Goal: Navigation & Orientation: Go to known website

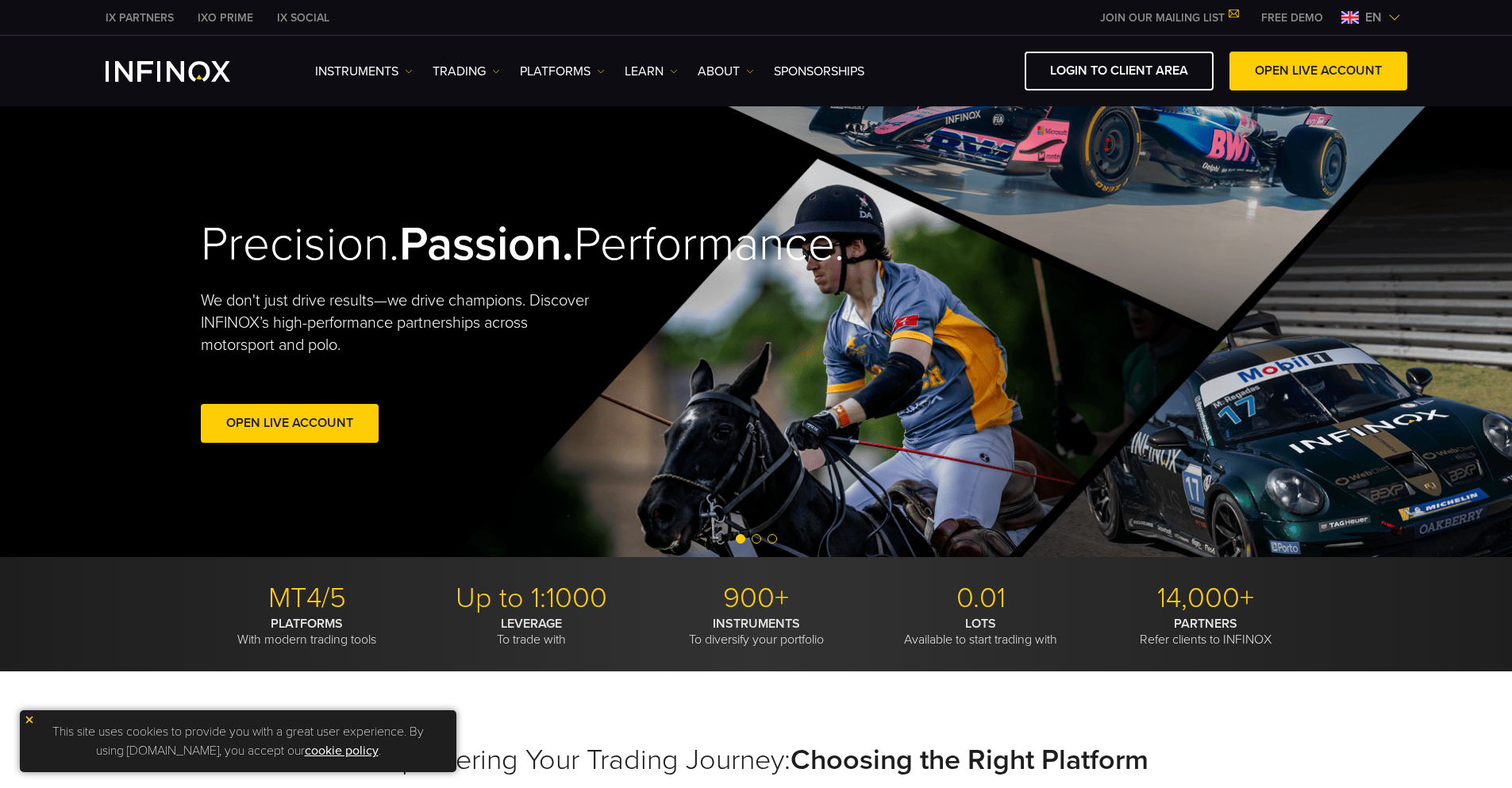
click at [27, 719] on img at bounding box center [29, 720] width 11 height 11
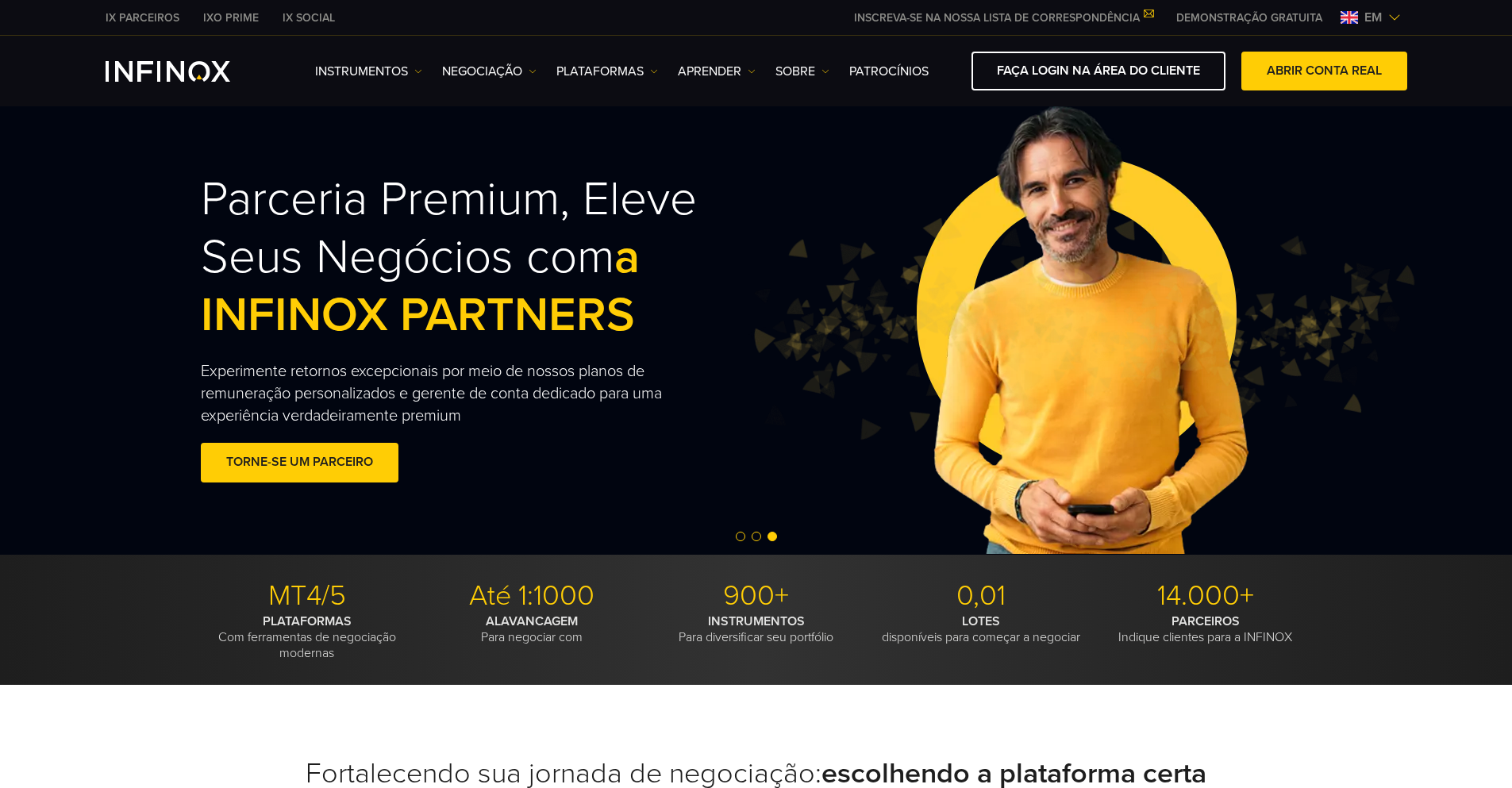
click at [697, 249] on font "Parceria Premium, Eleve Seus Negócios com" at bounding box center [448, 228] width 496 height 115
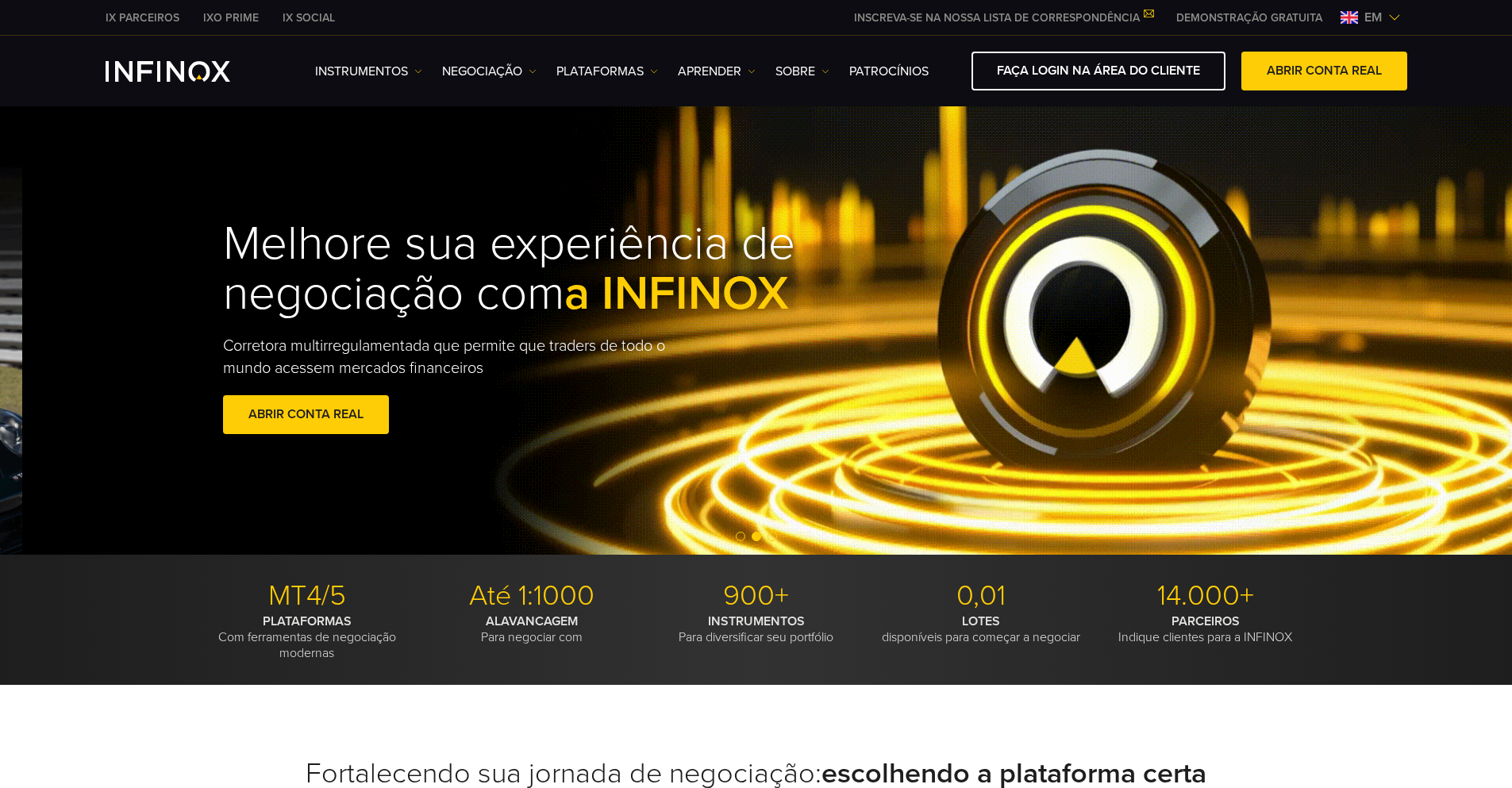
click at [795, 287] on font "Melhore sua experiência de negociação com" at bounding box center [509, 268] width 572 height 107
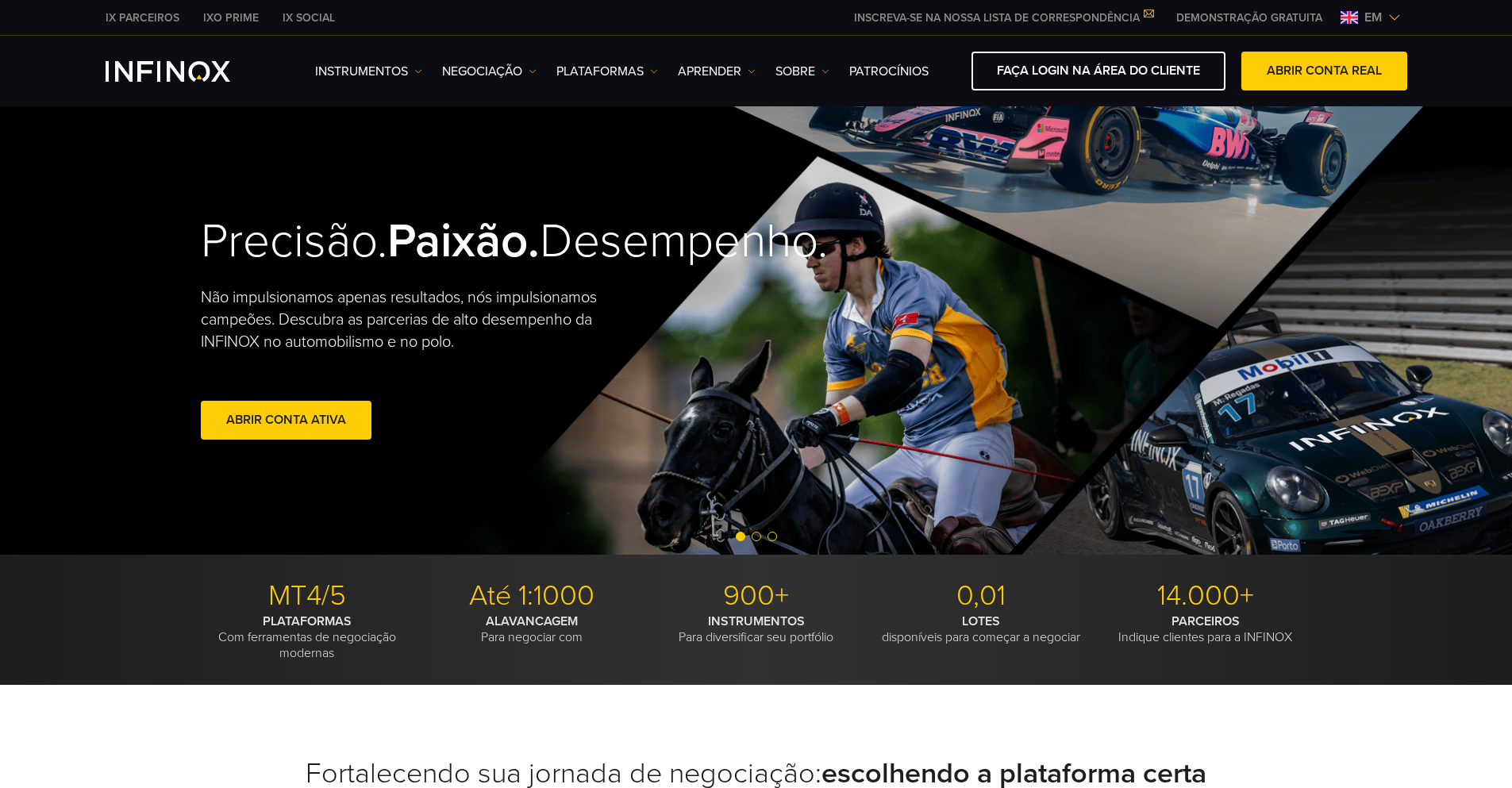
click at [700, 270] on div "Precisão. Paixão. Desempenho. Não impulsionamos apenas resultados, nós impulsio…" at bounding box center [451, 329] width 500 height 280
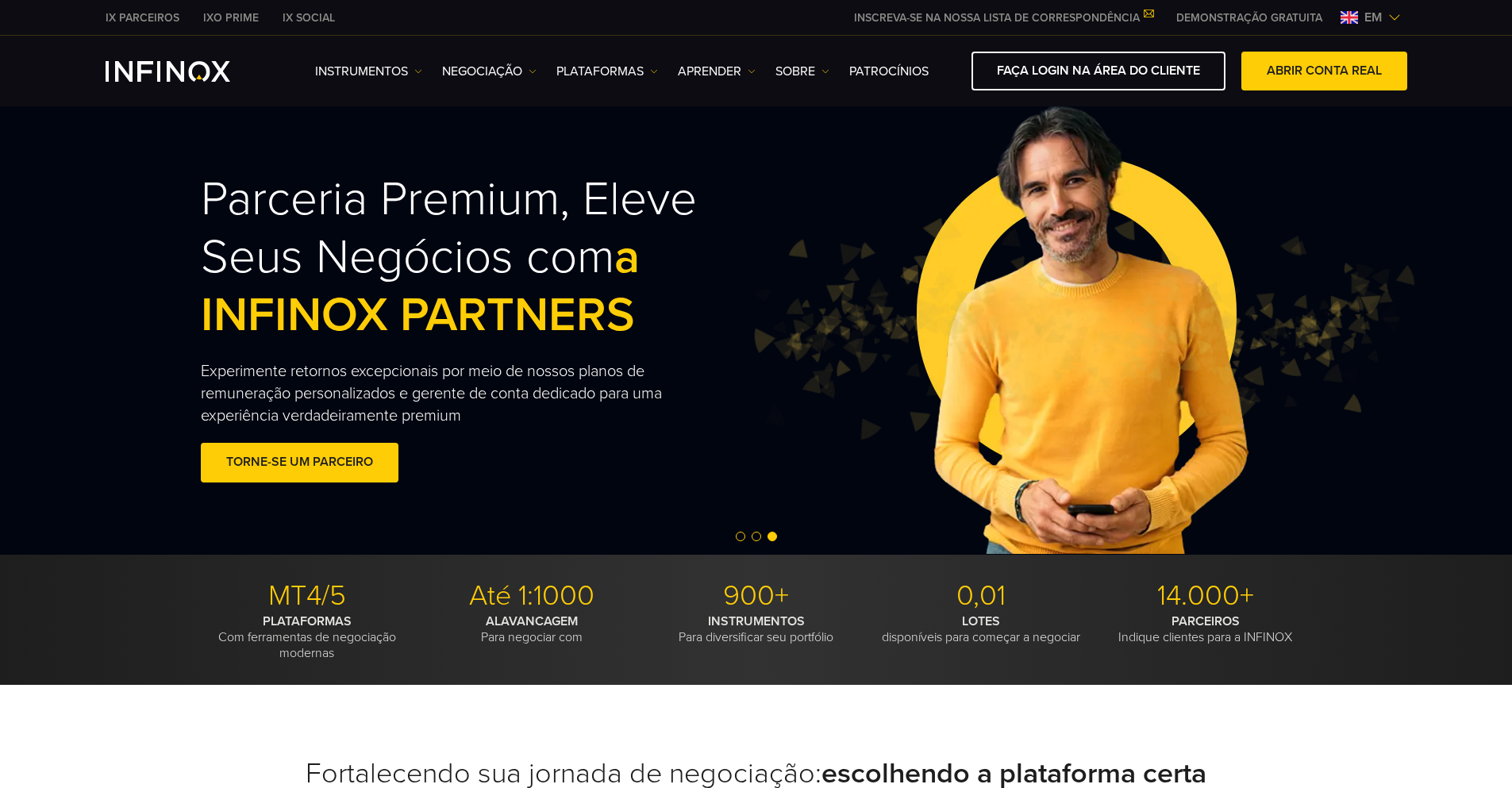
click at [1145, 269] on div "Parceria Premium, [PERSON_NAME] Negócios com a INFINOX PARTNERS Experimente ret…" at bounding box center [756, 330] width 1512 height 451
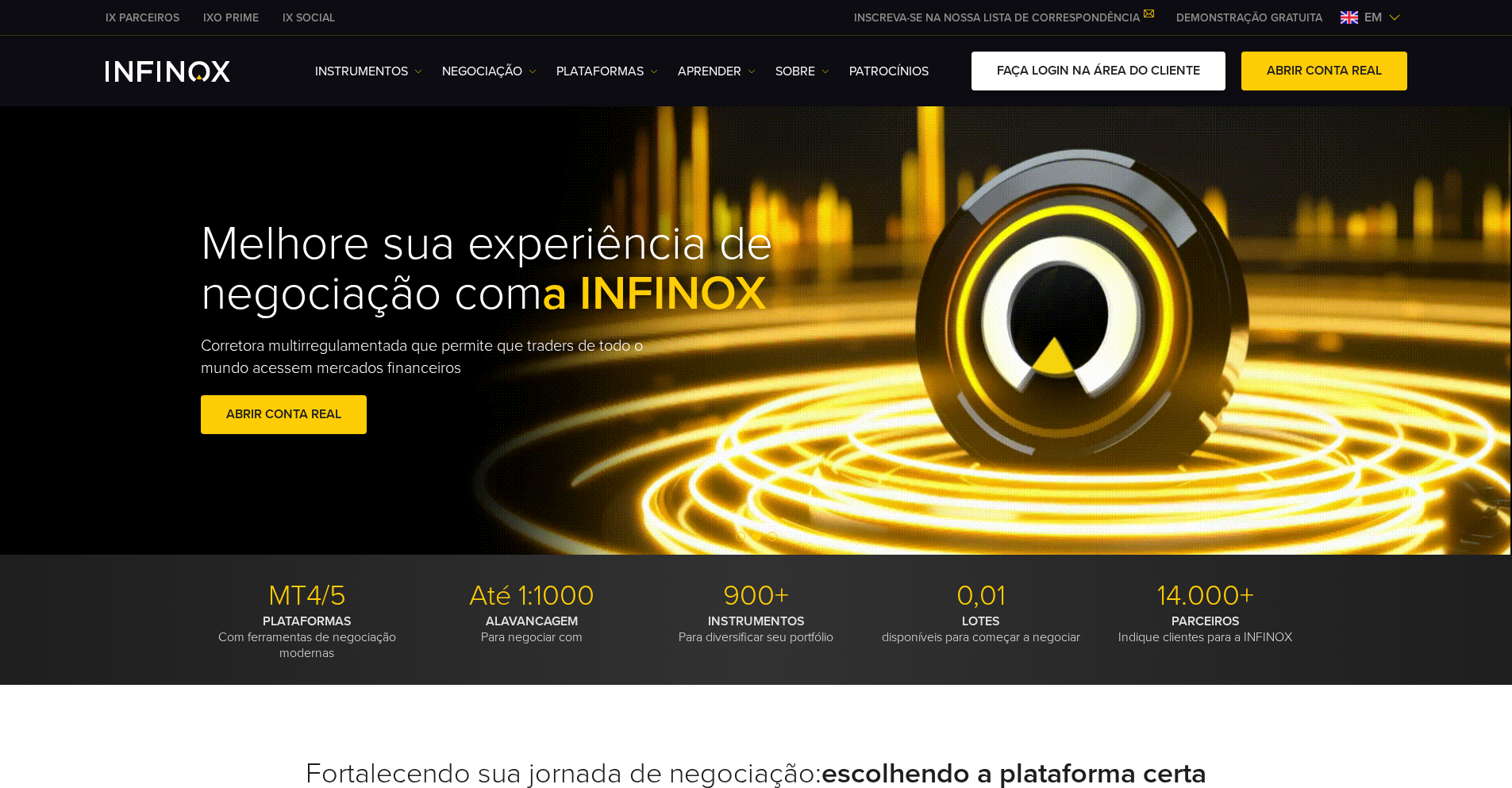
click at [1118, 78] on font "FAÇA LOGIN NA ÁREA DO CLIENTE" at bounding box center [1098, 70] width 204 height 16
